Goal: Information Seeking & Learning: Learn about a topic

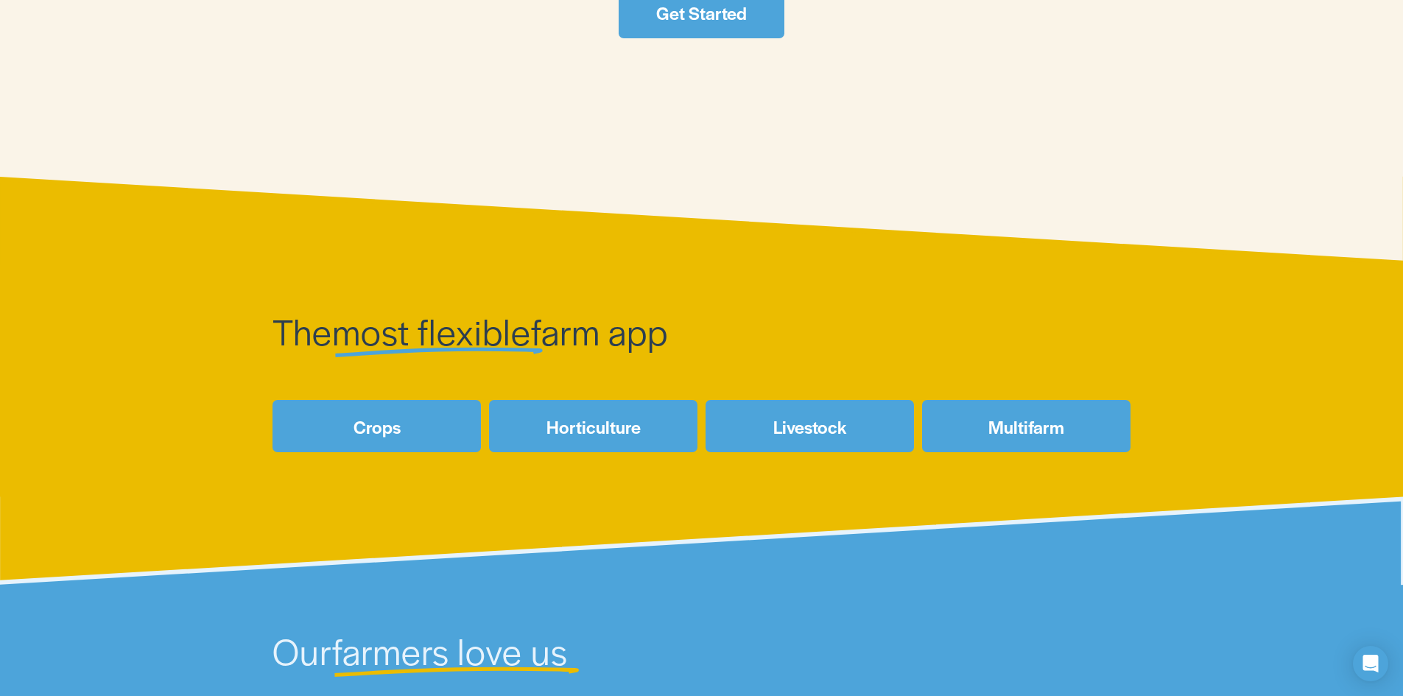
scroll to position [516, 0]
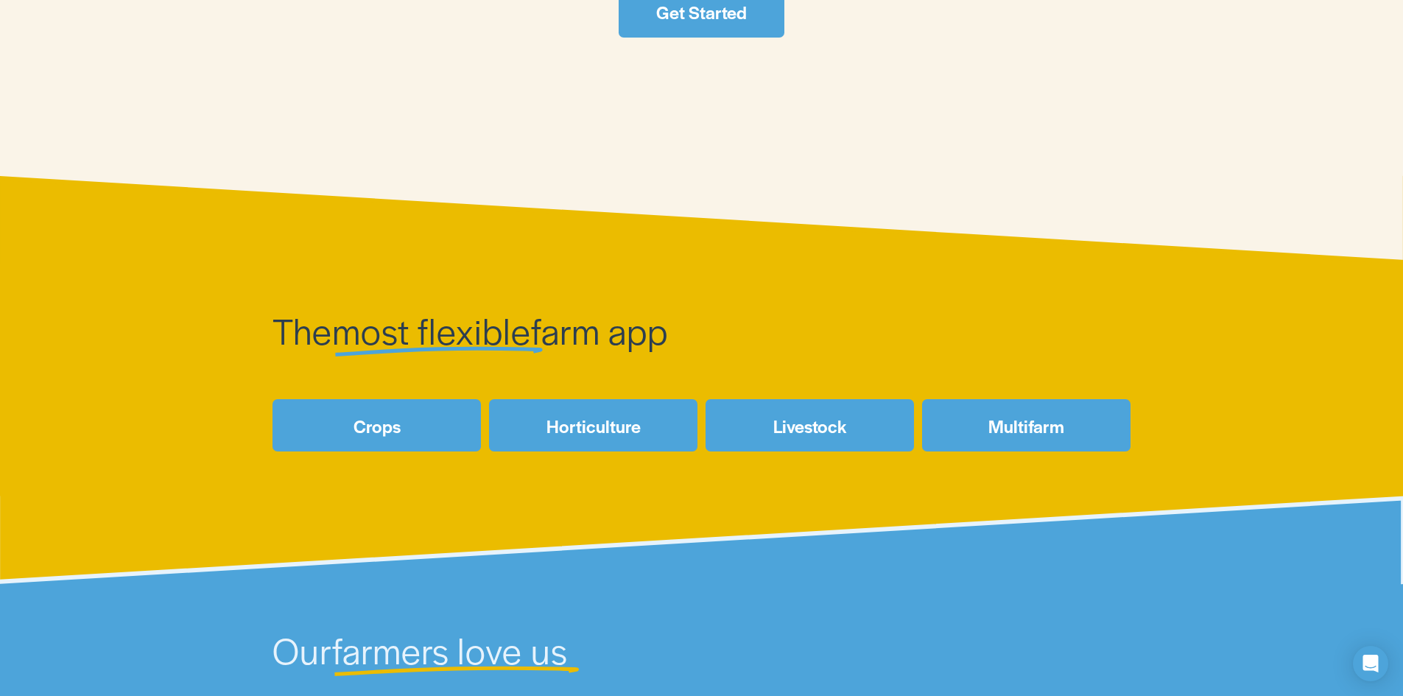
click at [814, 431] on link "Livestock" at bounding box center [810, 425] width 208 height 52
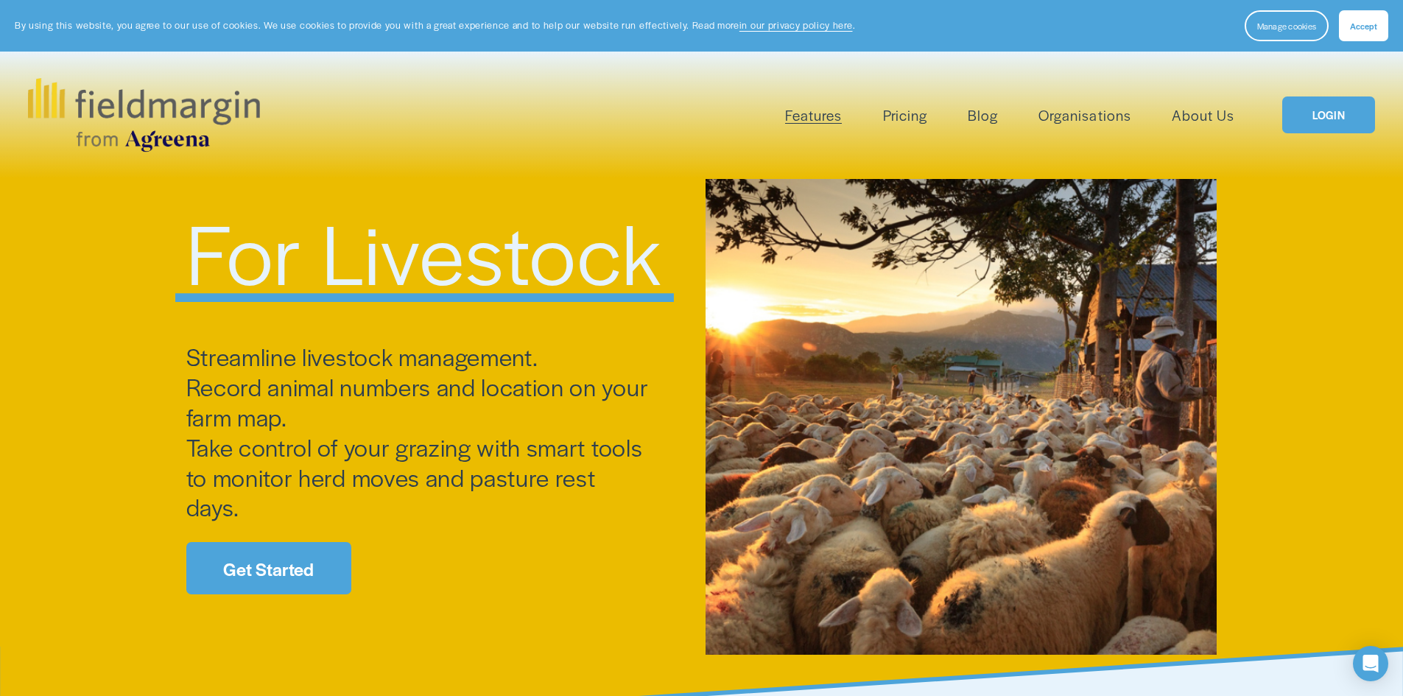
click at [908, 116] on link "Pricing" at bounding box center [905, 115] width 44 height 24
